Goal: Find specific page/section: Find specific page/section

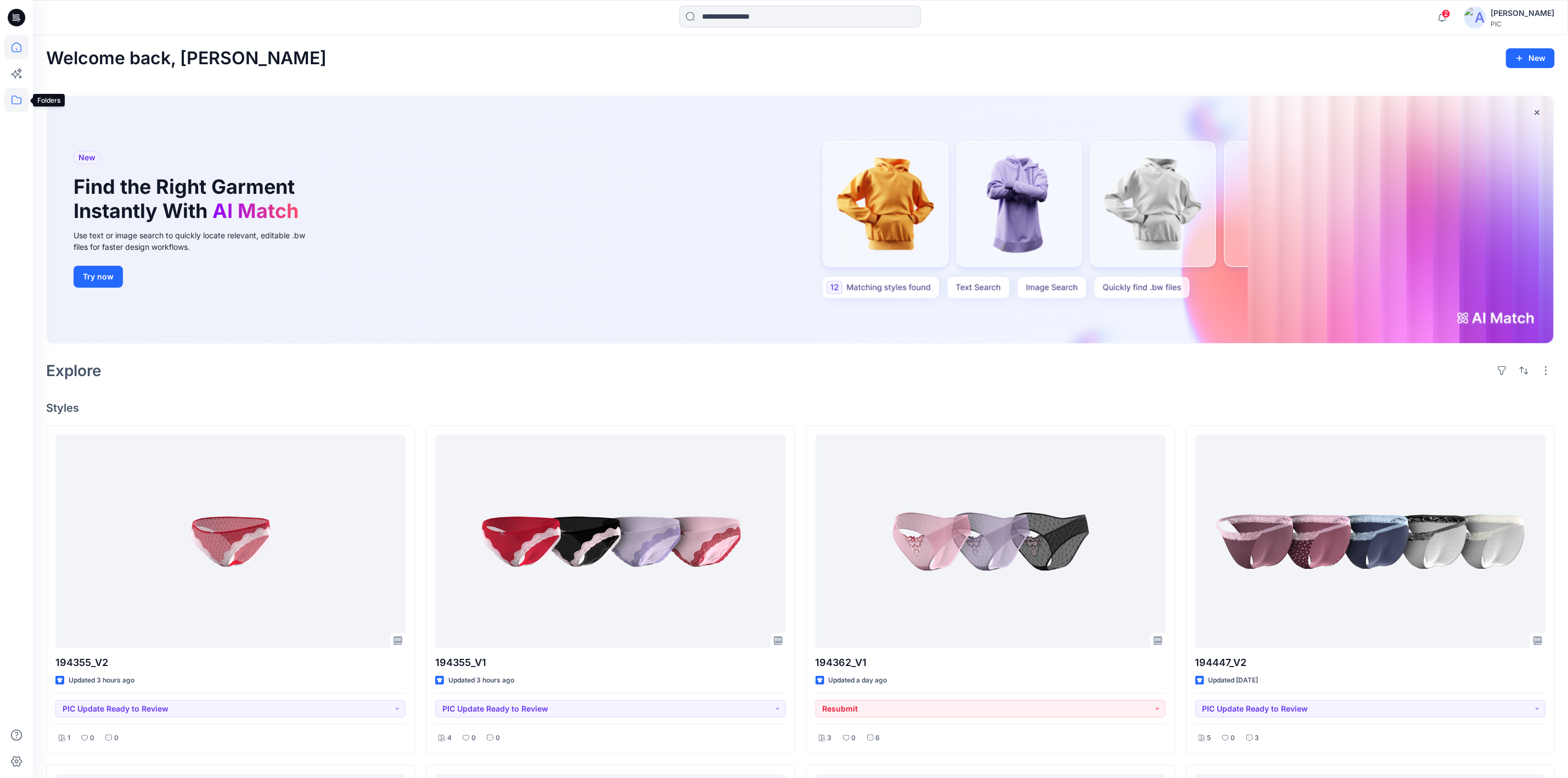
click at [15, 101] on icon at bounding box center [16, 99] width 24 height 24
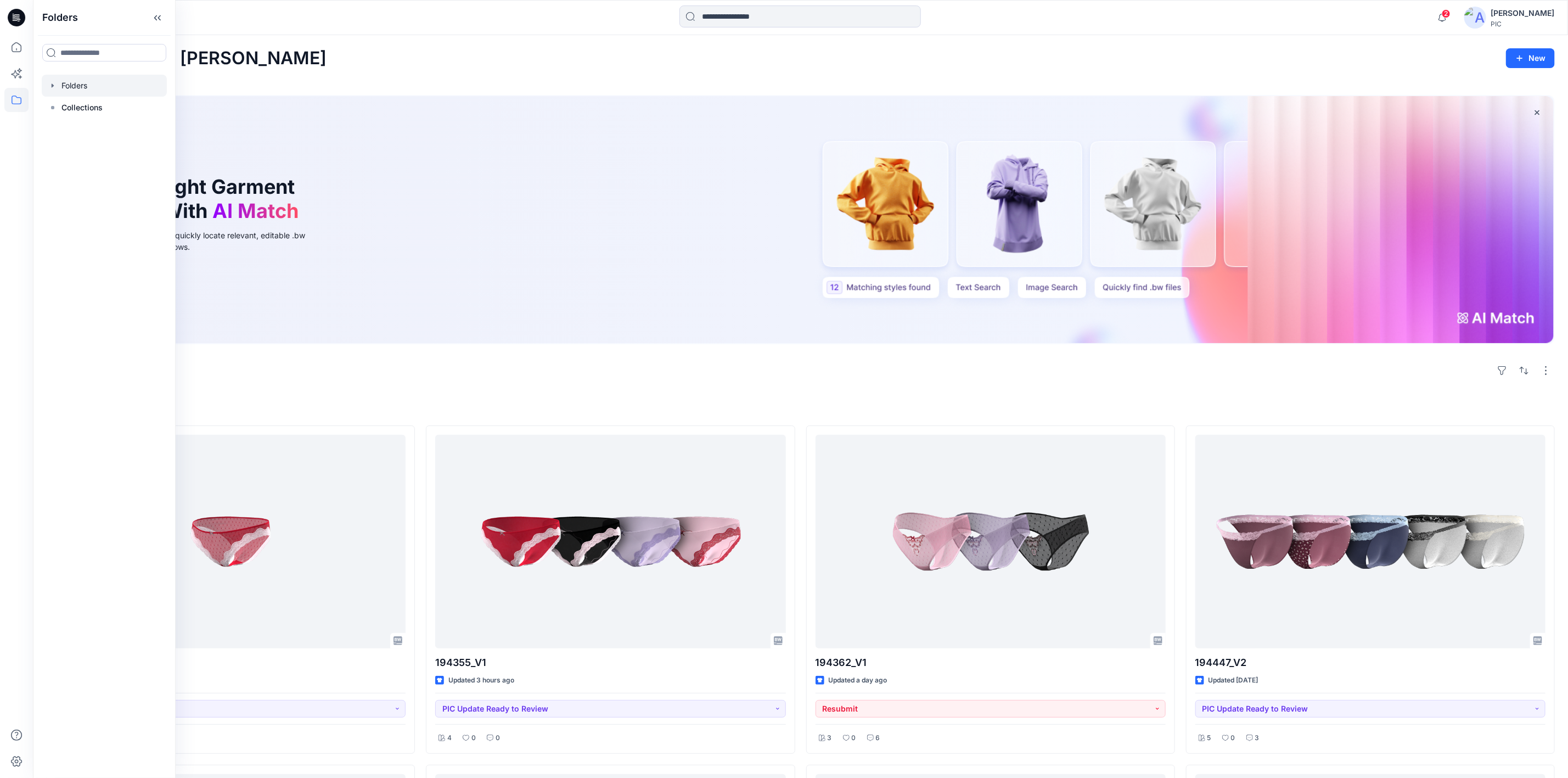
click at [76, 86] on div at bounding box center [104, 86] width 125 height 22
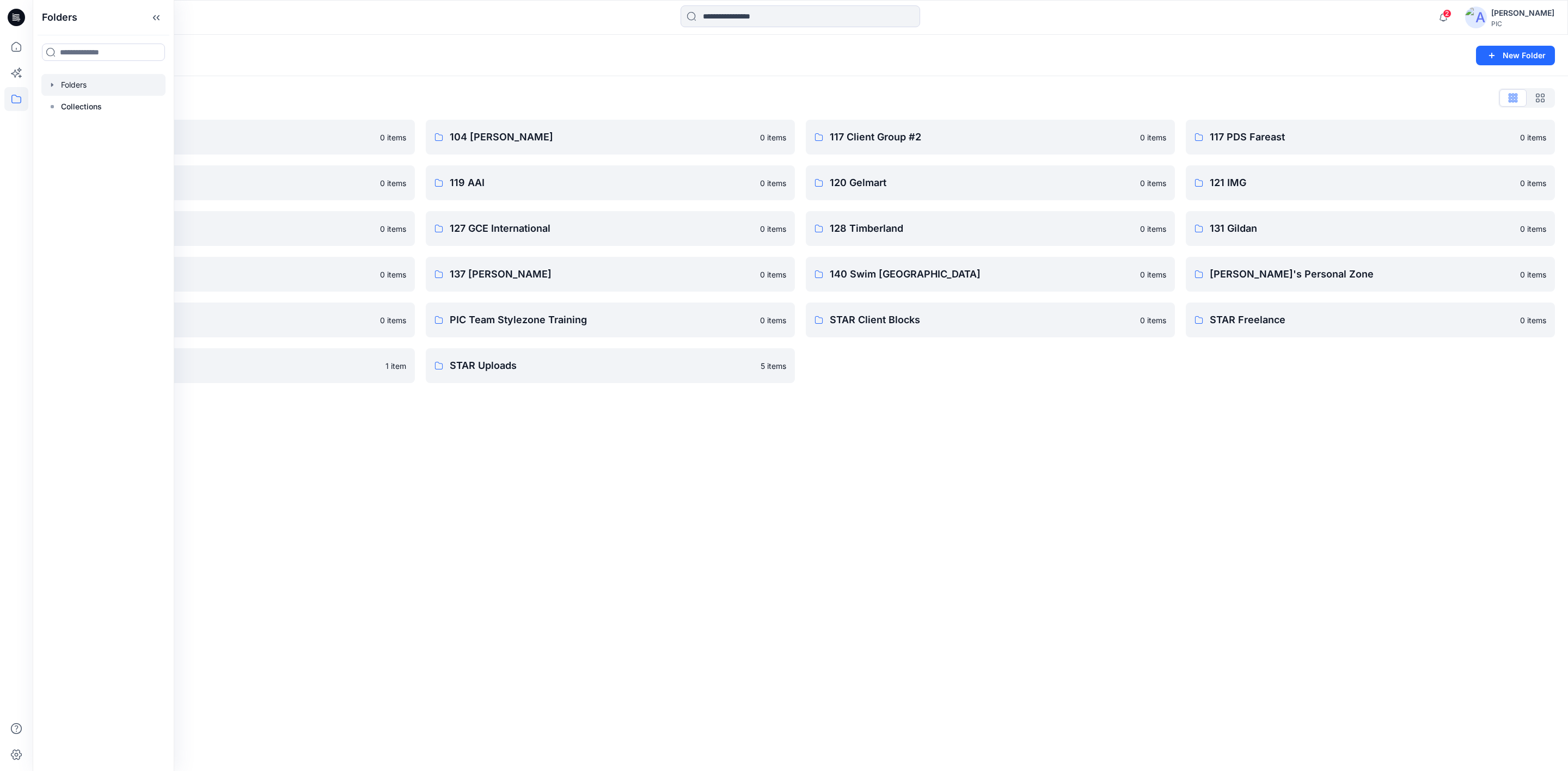
click at [863, 477] on div "Folders New Folder Folders List 103 HIS International 0 items 118 Add Black 0 i…" at bounding box center [800, 403] width 1535 height 736
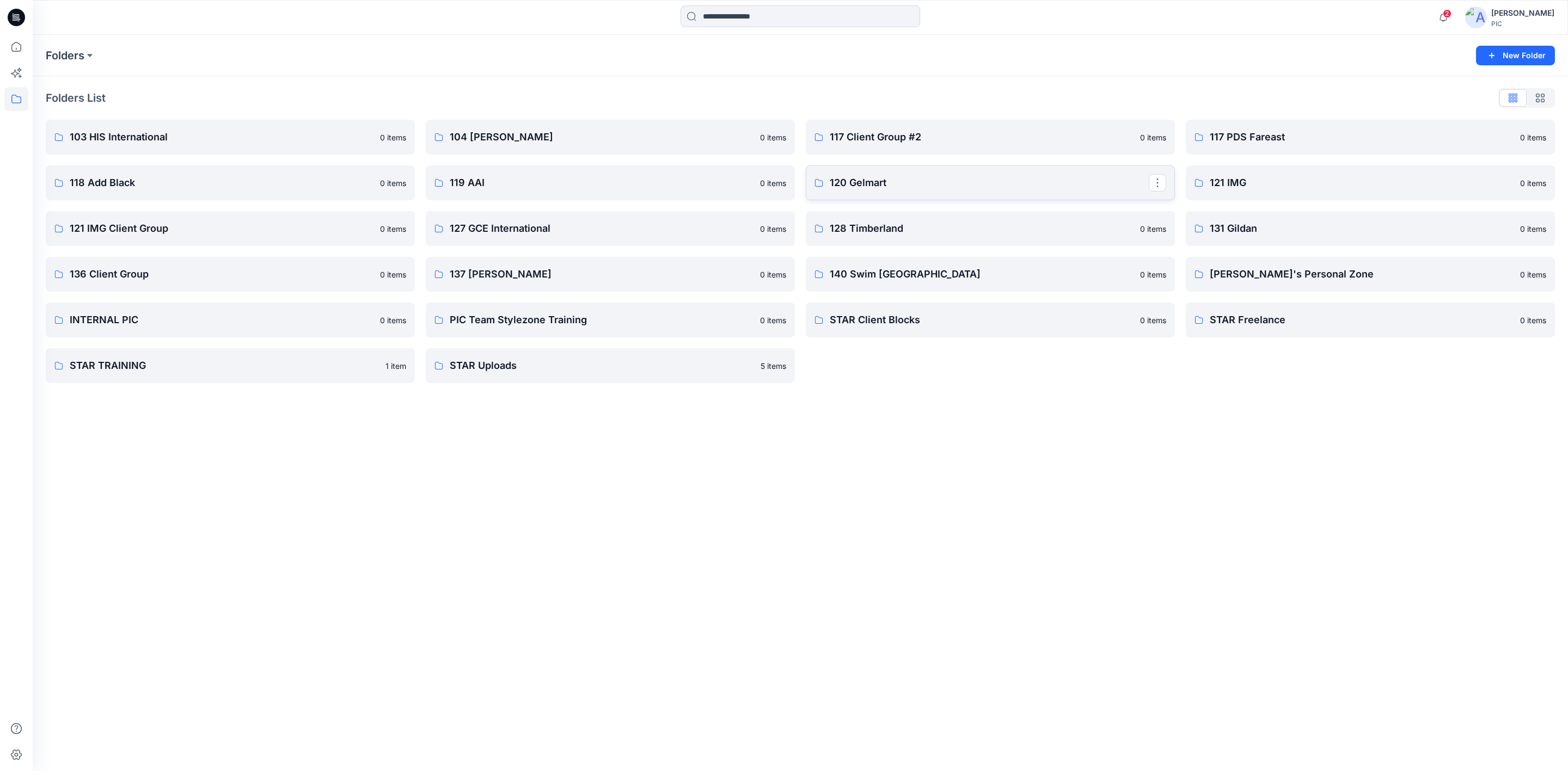
click at [873, 169] on link "120 Gelmart" at bounding box center [990, 183] width 369 height 35
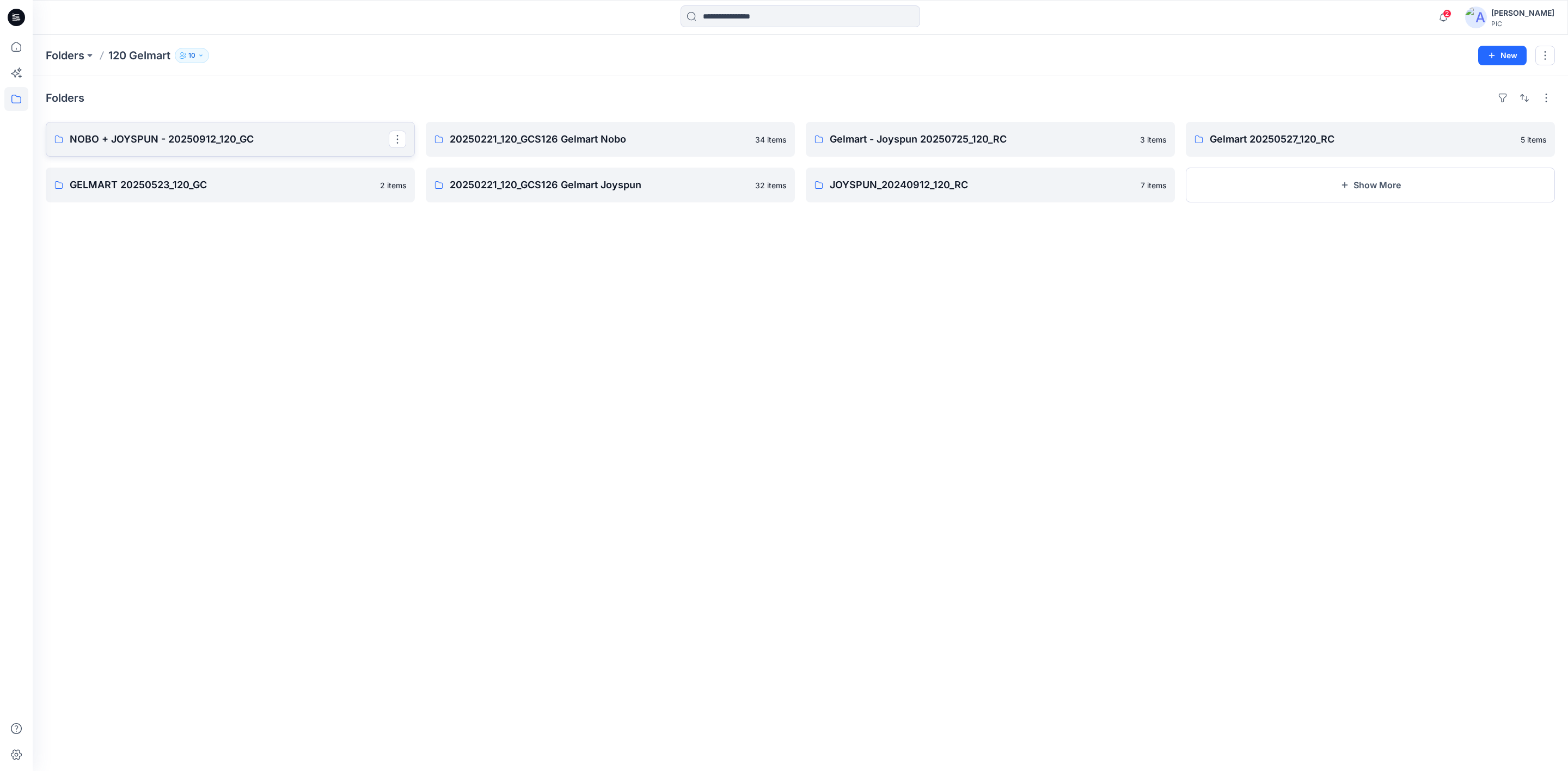
click at [177, 139] on p "NOBO + JOYSPUN - 20250912_120_GC" at bounding box center [229, 139] width 319 height 15
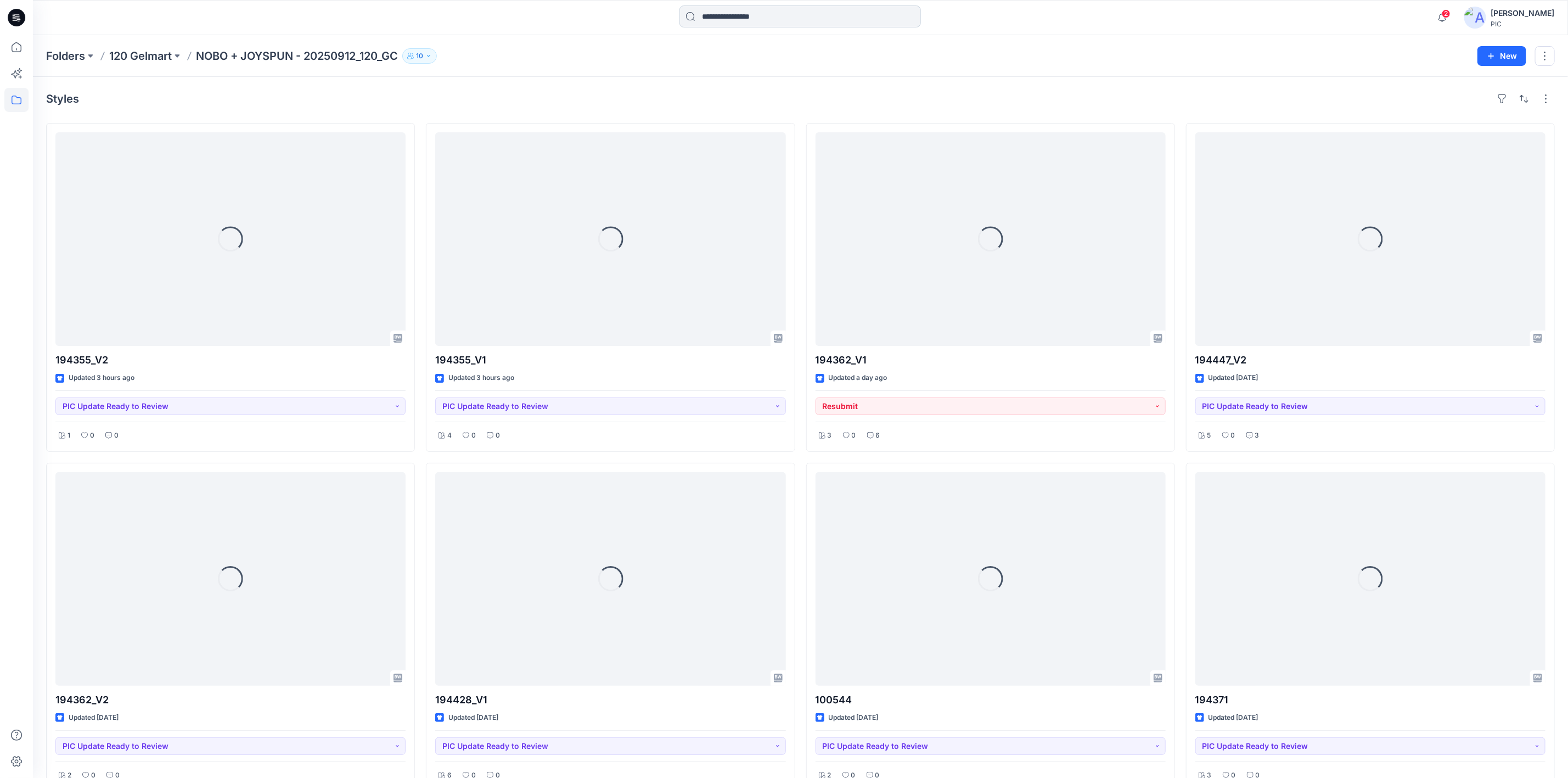
click at [755, 15] on input at bounding box center [800, 17] width 242 height 22
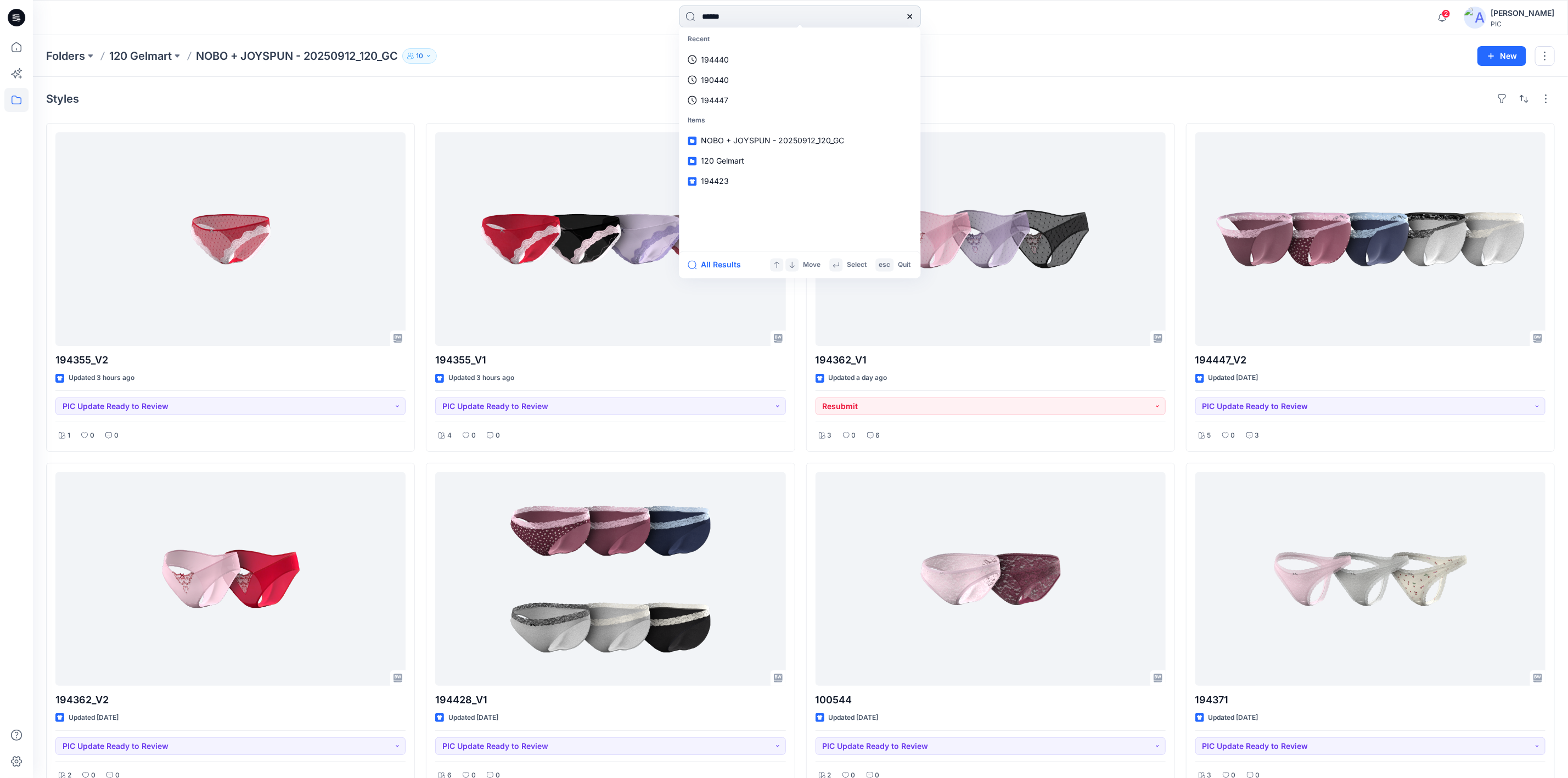
type input "******"
click at [738, 116] on span "_V2" at bounding box center [738, 120] width 13 height 9
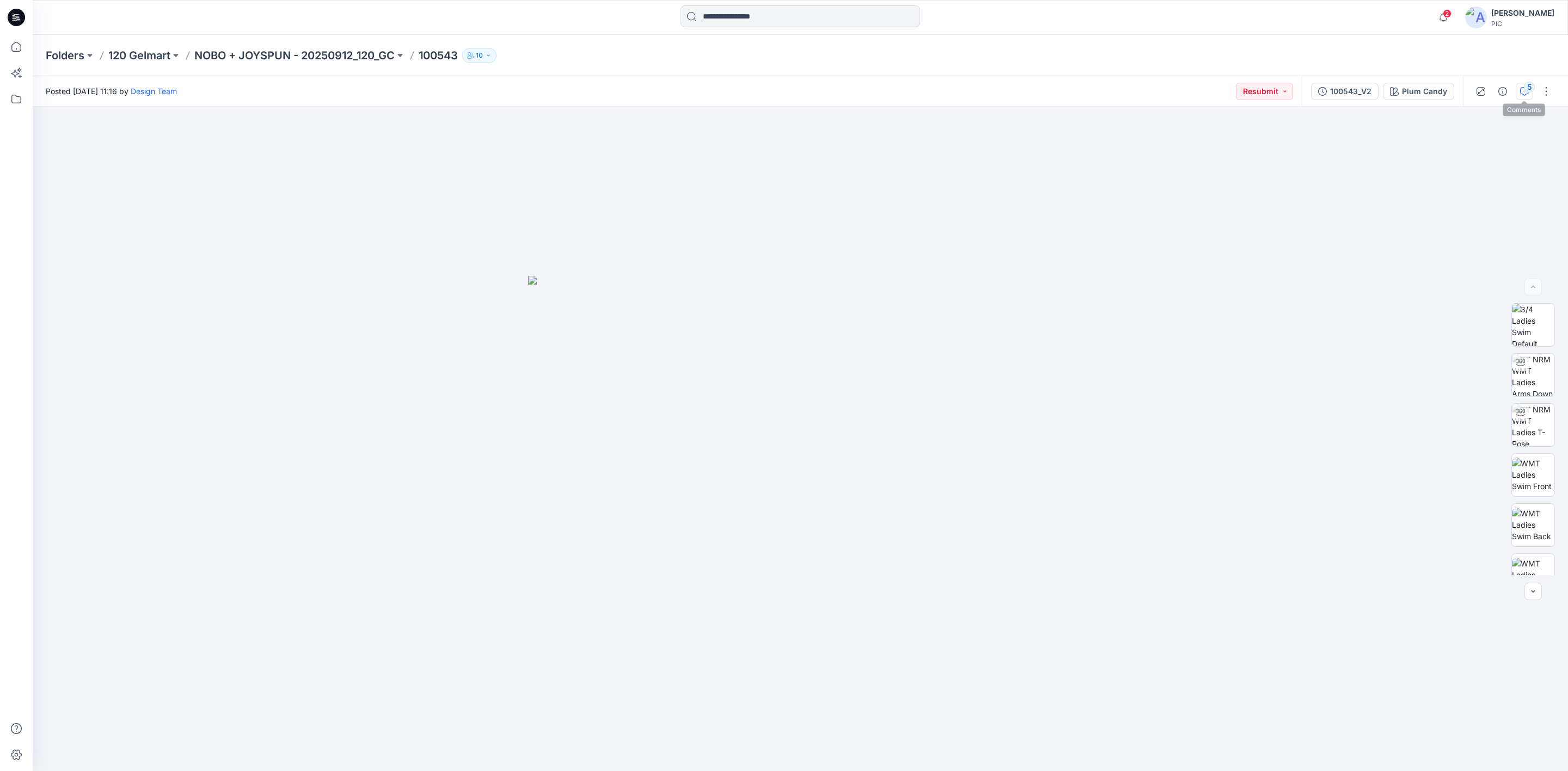
drag, startPoint x: 1532, startPoint y: 88, endPoint x: 1527, endPoint y: 85, distance: 5.8
click at [1535, 85] on div "5" at bounding box center [1513, 91] width 100 height 30
click at [1529, 89] on div "5" at bounding box center [1530, 87] width 11 height 11
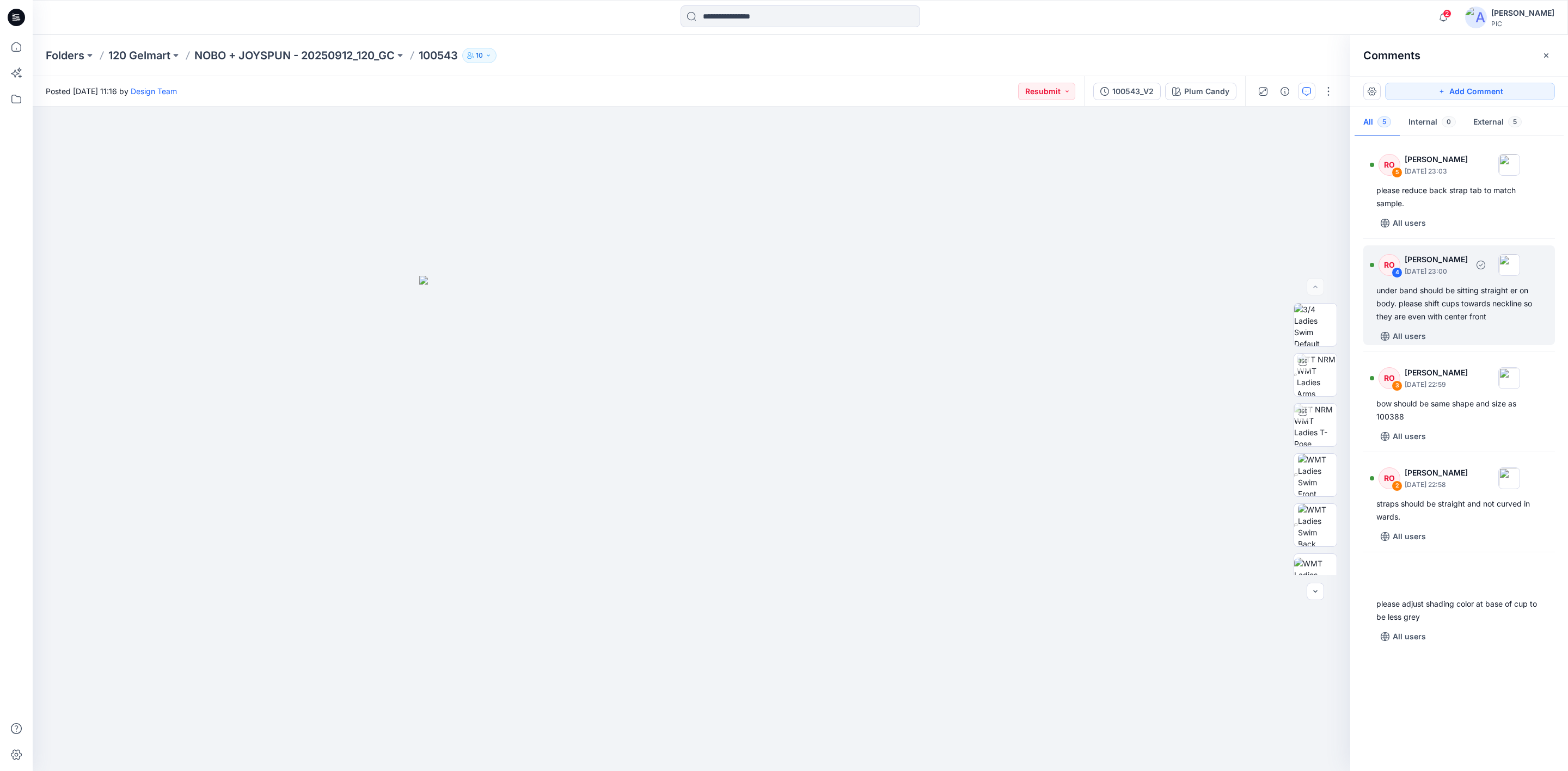
click at [1452, 304] on div "under band should be sitting straight er on body. please shift cups towards nec…" at bounding box center [1459, 304] width 166 height 39
